Goal: Transaction & Acquisition: Subscribe to service/newsletter

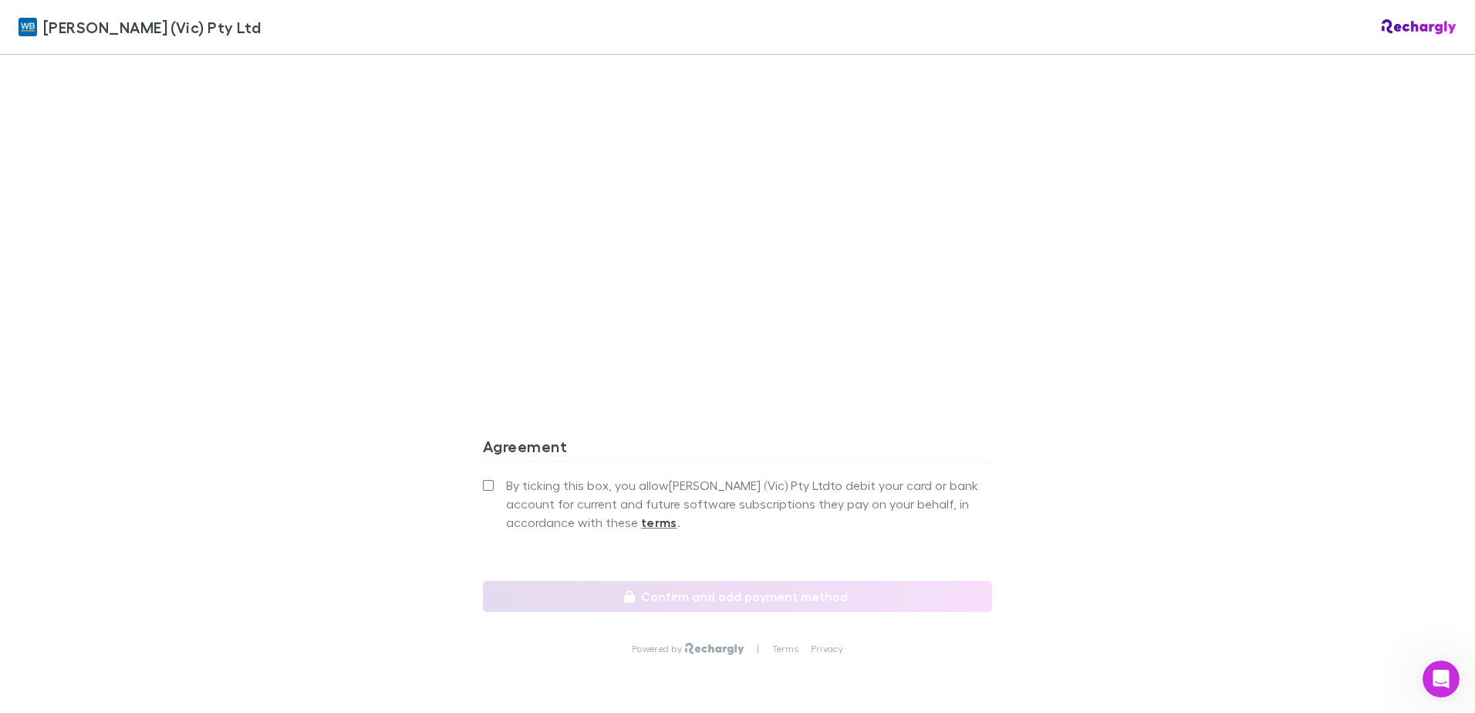
scroll to position [1337, 0]
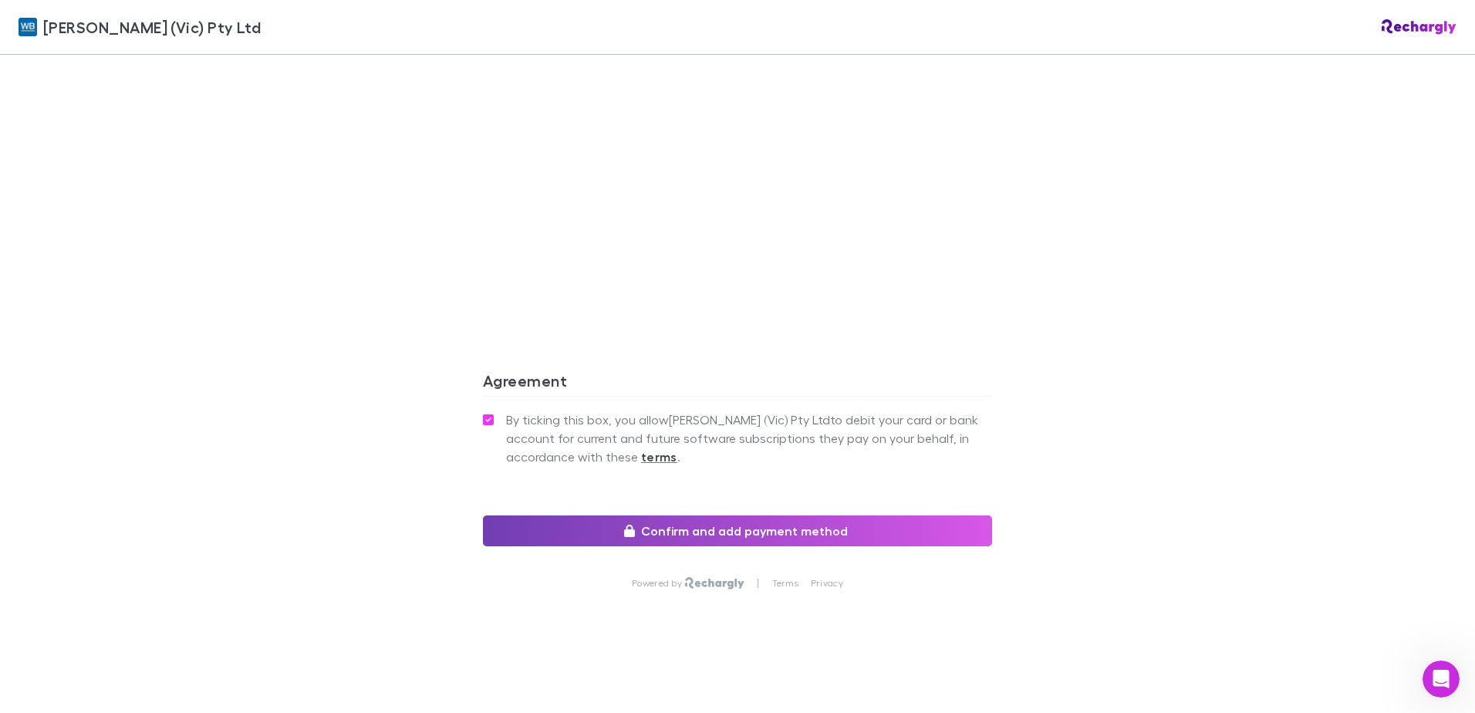
click at [756, 535] on button "Confirm and add payment method" at bounding box center [737, 530] width 509 height 31
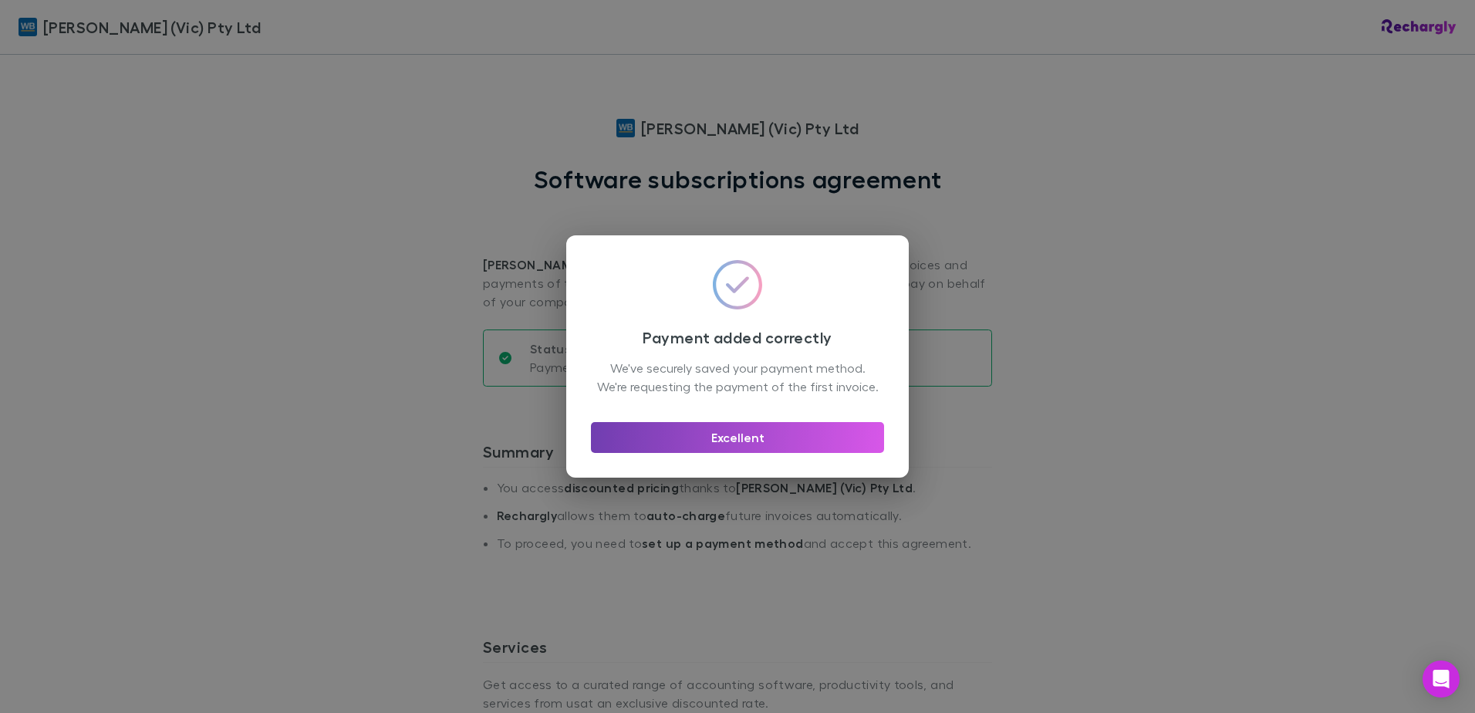
click at [738, 448] on button "Excellent" at bounding box center [737, 437] width 293 height 31
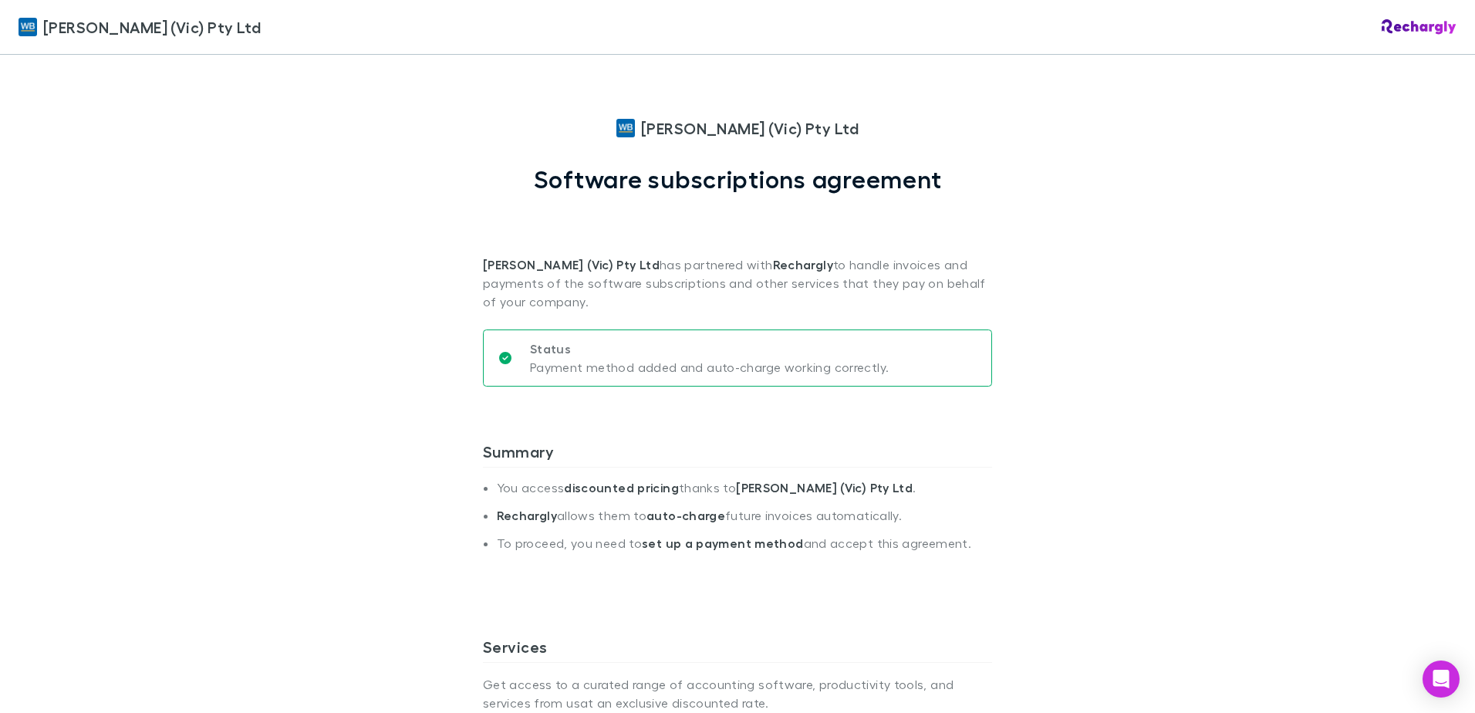
click at [924, 404] on div "Status Payment method added and auto-charge working correctly." at bounding box center [737, 364] width 509 height 106
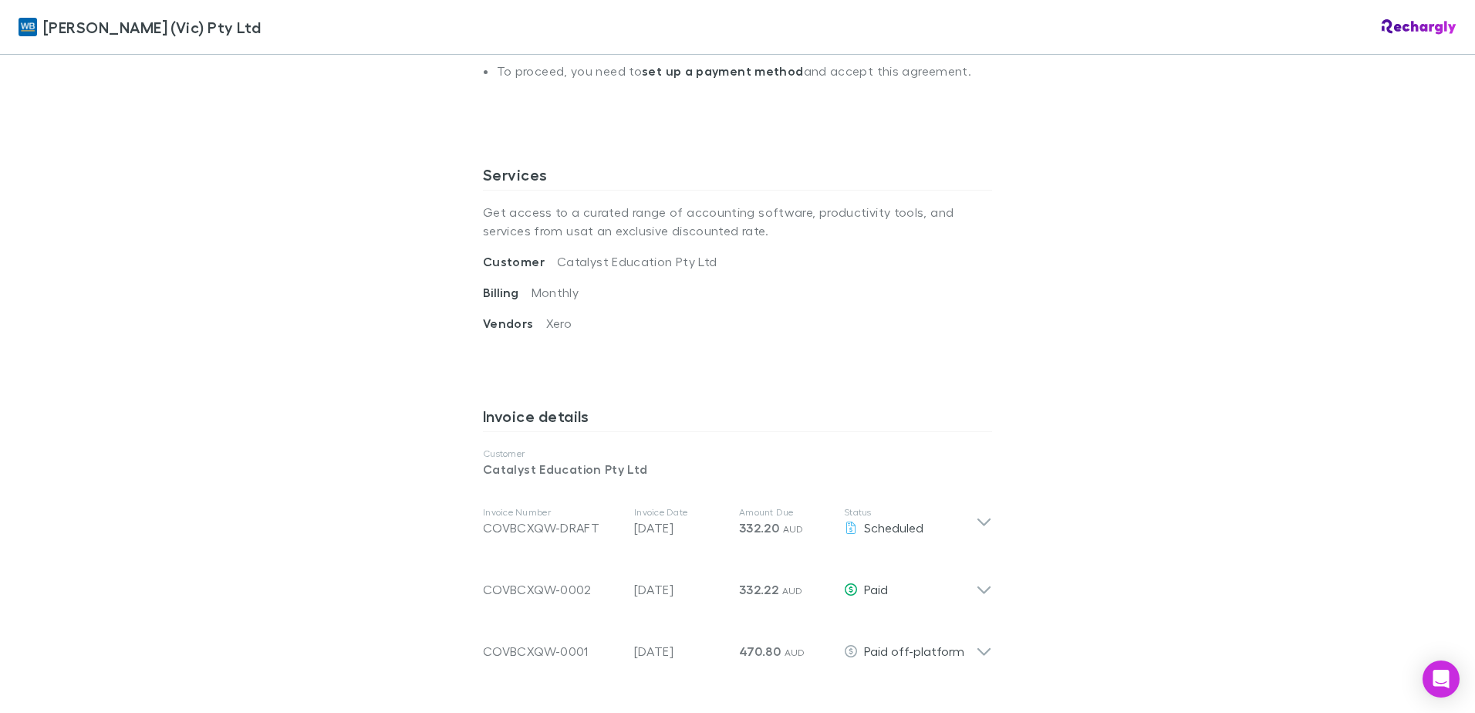
scroll to position [694, 0]
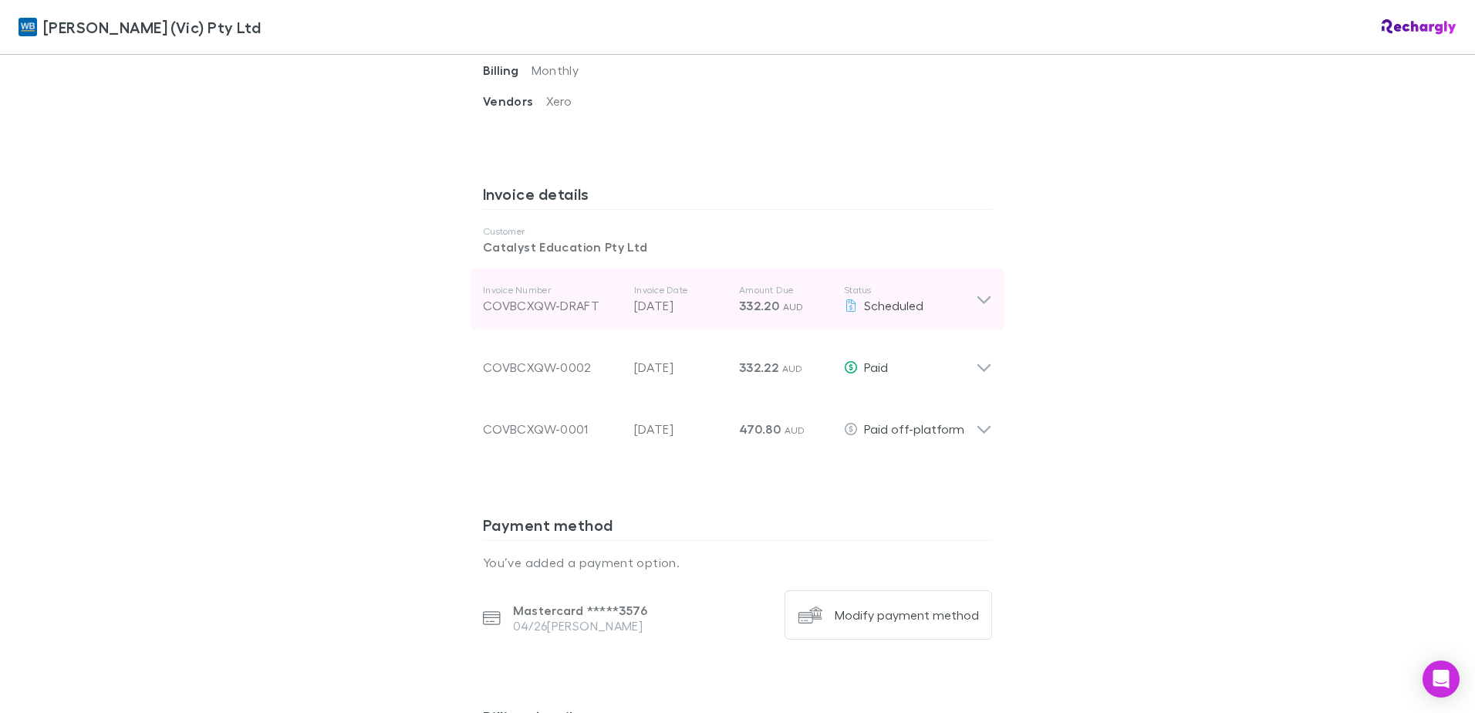
click at [978, 296] on icon at bounding box center [984, 299] width 16 height 19
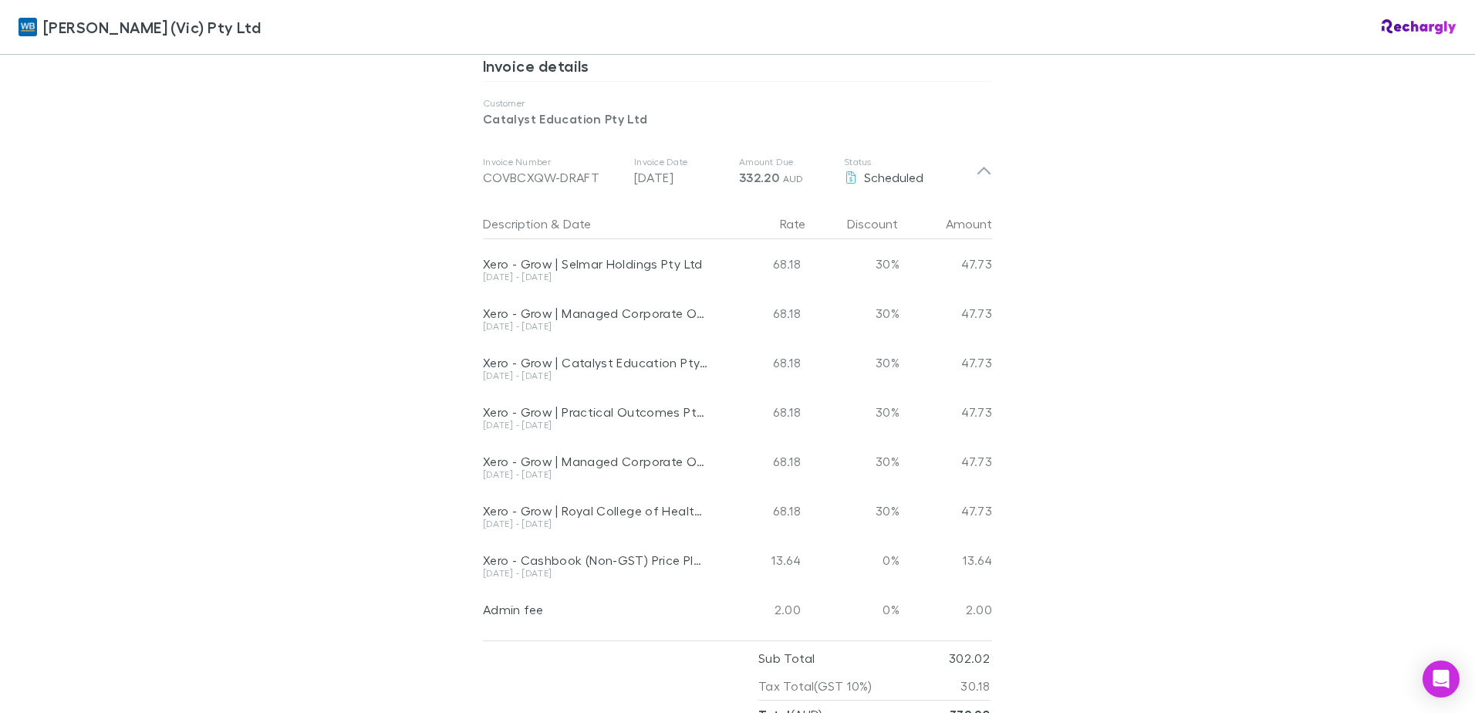
scroll to position [849, 0]
